Goal: Transaction & Acquisition: Purchase product/service

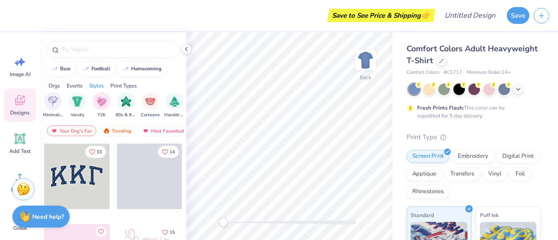
scroll to position [0, 490]
click at [86, 47] on input "text" at bounding box center [117, 49] width 113 height 9
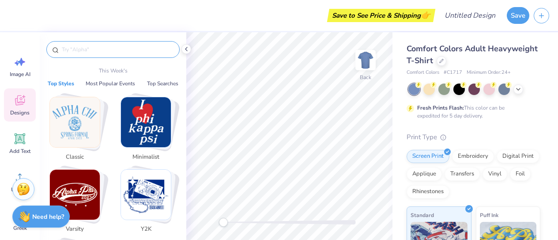
type input "j"
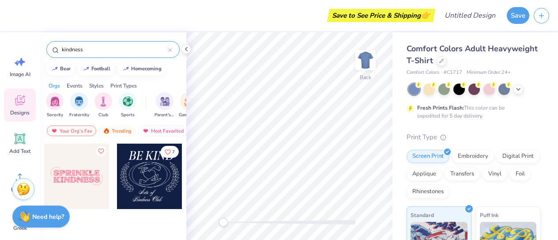
type input "kindness"
click at [77, 175] on div at bounding box center [76, 176] width 65 height 65
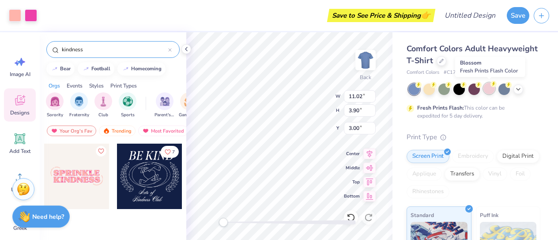
click at [493, 91] on div at bounding box center [489, 88] width 11 height 11
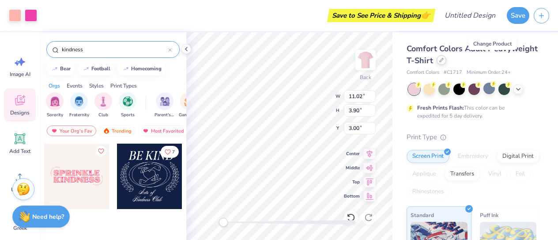
click at [444, 60] on icon at bounding box center [442, 60] width 4 height 4
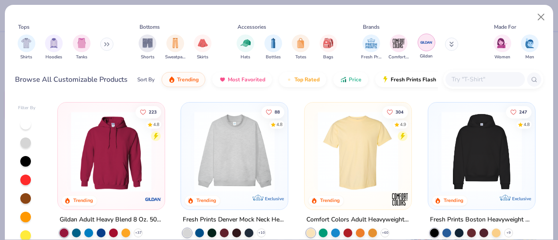
click at [427, 45] on img "filter for Gildan" at bounding box center [426, 42] width 13 height 13
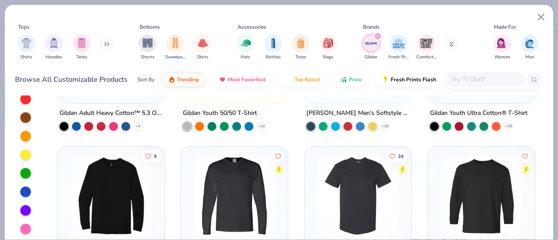
scroll to position [1033, 0]
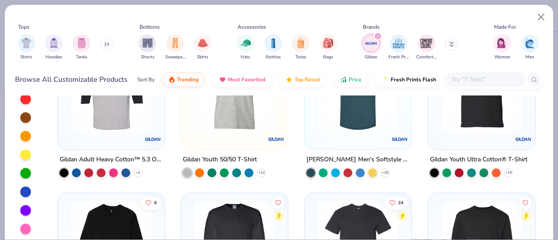
click at [281, 154] on div "Gildan Youth 50/50 T-Shirt + 22" at bounding box center [235, 165] width 108 height 23
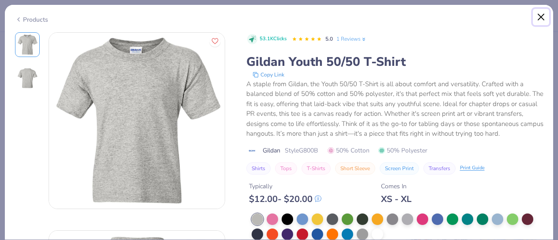
click at [541, 20] on button "Close" at bounding box center [541, 17] width 17 height 17
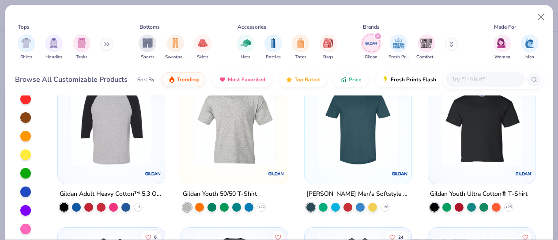
scroll to position [998, 0]
click at [226, 118] on img at bounding box center [234, 126] width 89 height 80
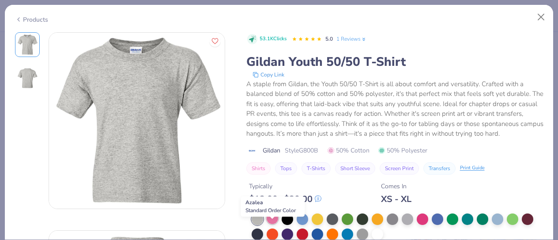
click at [270, 224] on div at bounding box center [272, 217] width 11 height 11
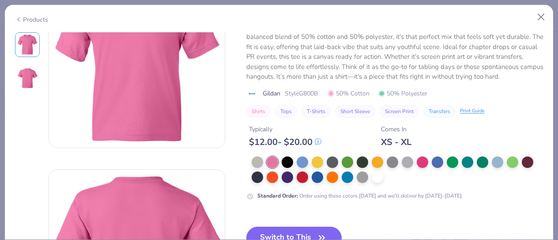
scroll to position [63, 0]
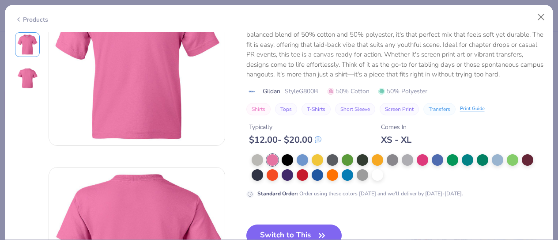
click at [315, 113] on button "T-Shirts" at bounding box center [316, 109] width 29 height 12
type input "T-Shirts"
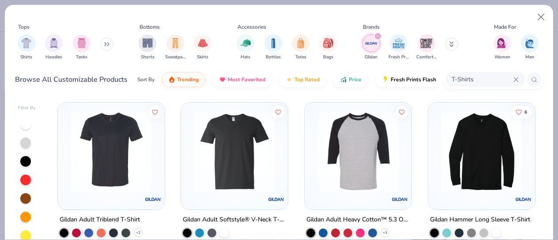
click at [370, 40] on img "filter for Gildan" at bounding box center [371, 43] width 13 height 13
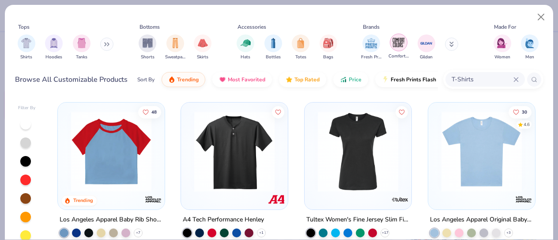
click at [396, 45] on img "filter for Comfort Colors" at bounding box center [398, 42] width 13 height 13
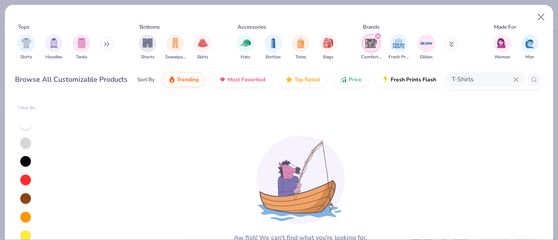
click at [365, 40] on img "filter for Comfort Colors" at bounding box center [371, 43] width 13 height 13
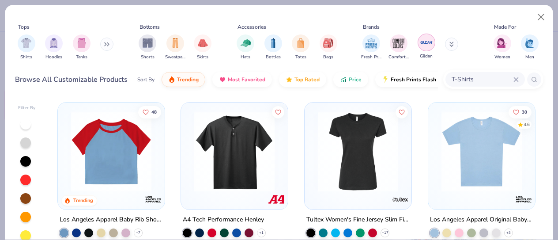
click at [425, 41] on img "filter for Gildan" at bounding box center [426, 42] width 13 height 13
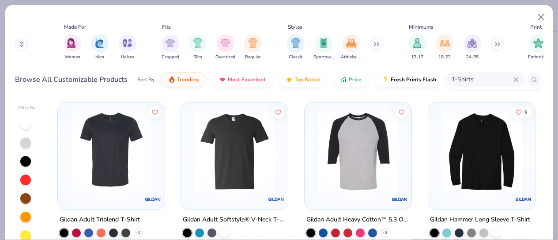
scroll to position [0, 431]
click at [417, 40] on img "filter for 12-17" at bounding box center [417, 42] width 10 height 10
click at [295, 42] on img "filter for Classic" at bounding box center [296, 42] width 10 height 10
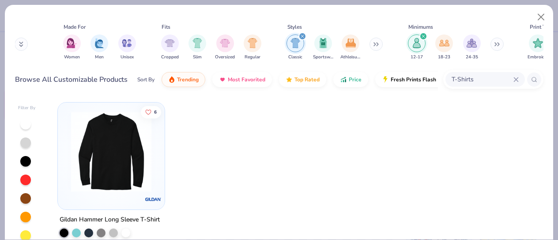
click at [304, 34] on div "filter for Classic" at bounding box center [303, 36] width 8 height 8
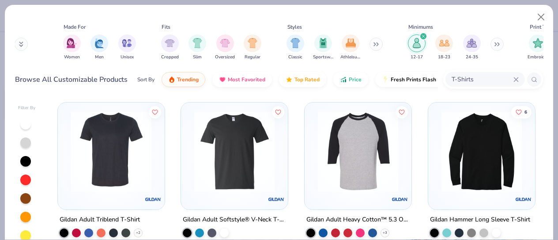
click at [423, 36] on icon "filter for 12-17" at bounding box center [424, 36] width 4 height 4
